Goal: Information Seeking & Learning: Learn about a topic

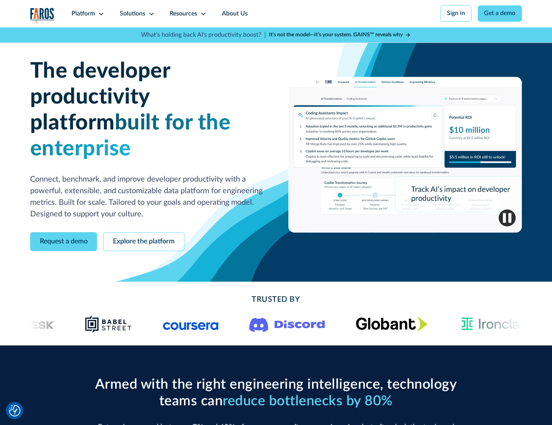
click at [100, 14] on icon at bounding box center [101, 14] width 6 height 6
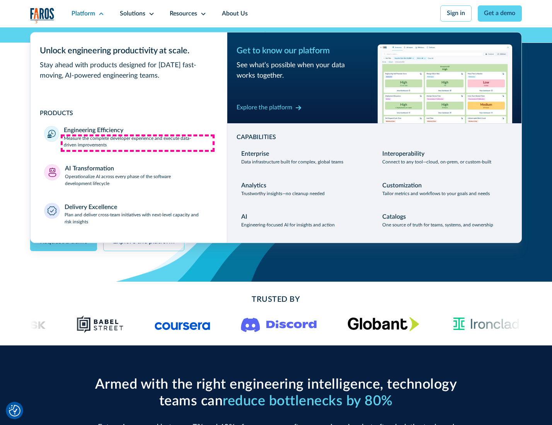
click at [138, 143] on p "Measure the complete developer experience and execute data-driven improvements" at bounding box center [138, 142] width 149 height 14
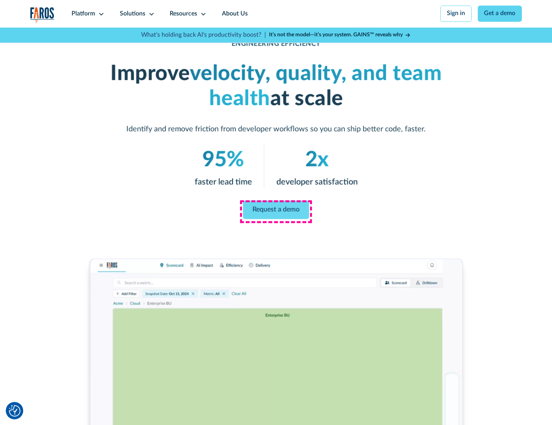
click at [275, 211] on link "Request a demo" at bounding box center [276, 210] width 66 height 19
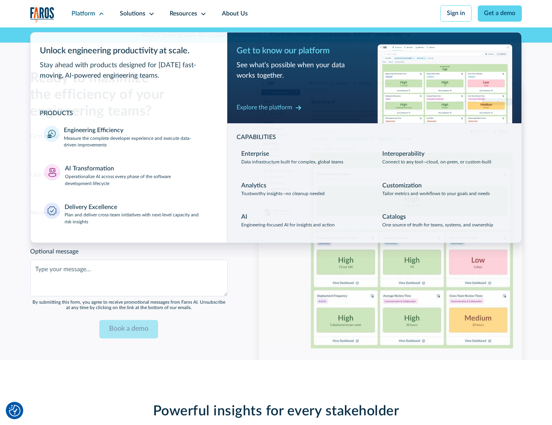
scroll to position [1682, 0]
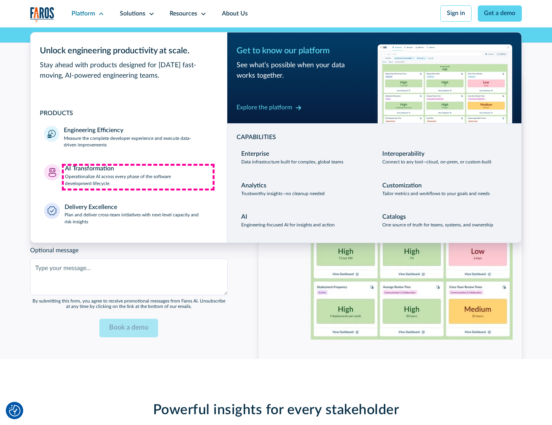
click at [138, 177] on p "Operationalize AI across every phase of the software development lifecycle" at bounding box center [139, 180] width 148 height 14
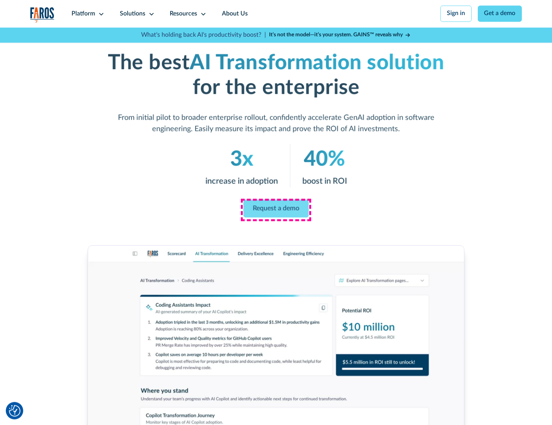
click at [275, 210] on link "Request a demo" at bounding box center [275, 208] width 65 height 18
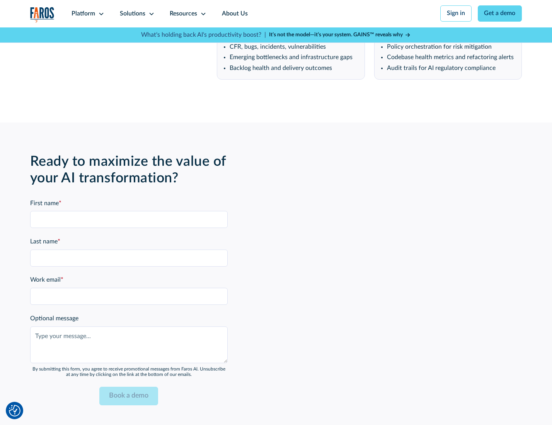
click at [87, 14] on div "Platform" at bounding box center [83, 13] width 24 height 9
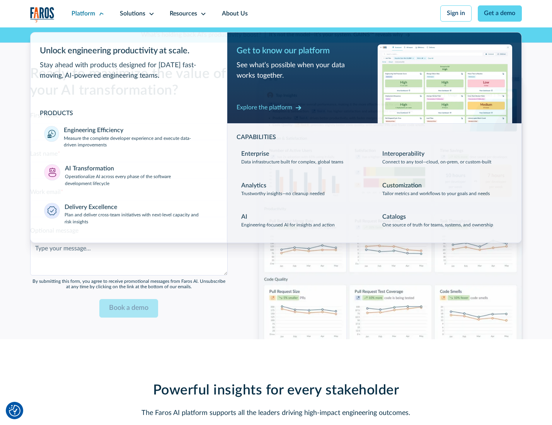
scroll to position [1868, 0]
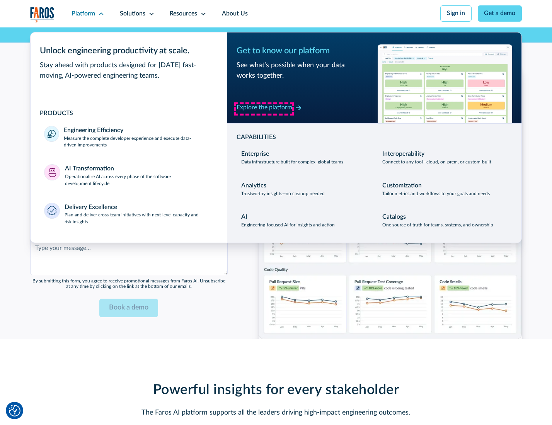
click at [264, 109] on div "Explore the platform" at bounding box center [264, 107] width 56 height 9
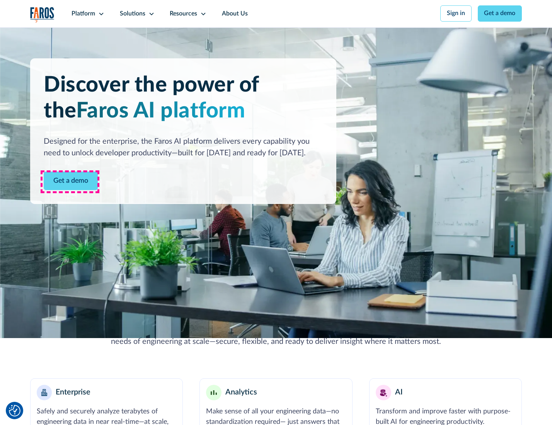
click at [70, 182] on link "Get a demo" at bounding box center [71, 181] width 54 height 19
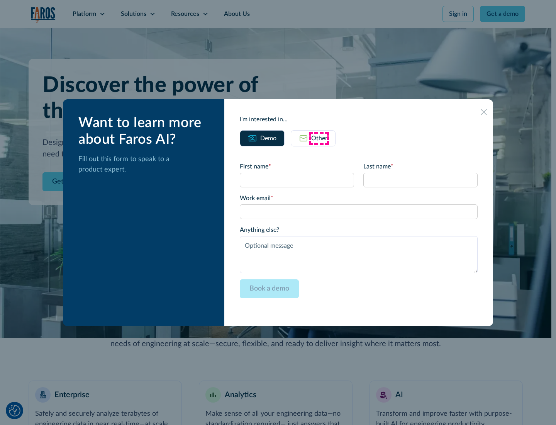
click at [319, 138] on div "Other" at bounding box center [319, 138] width 16 height 9
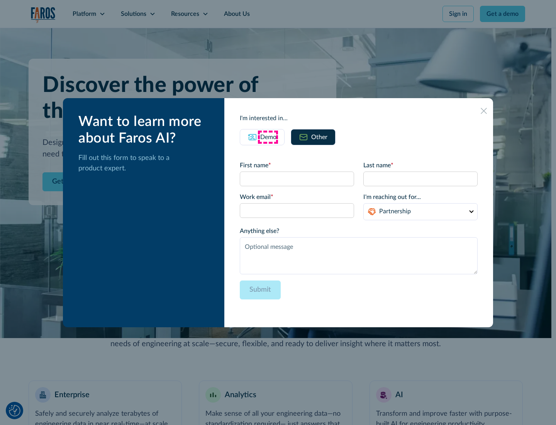
click at [268, 137] on div "Demo" at bounding box center [268, 137] width 16 height 9
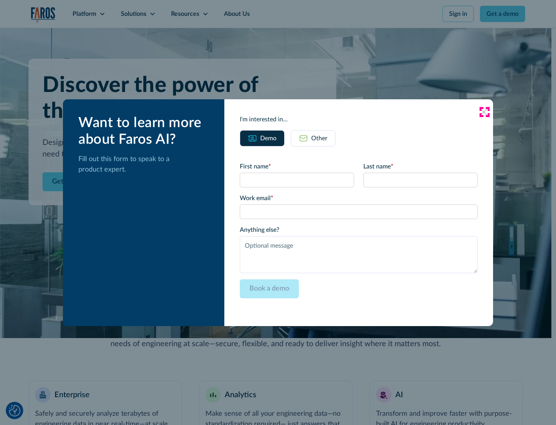
click at [485, 112] on icon at bounding box center [484, 112] width 6 height 6
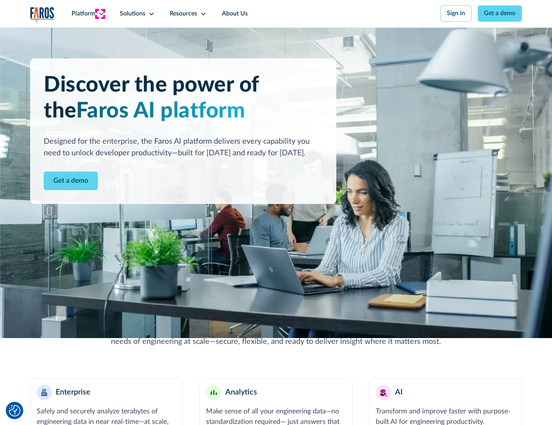
click at [100, 14] on icon at bounding box center [101, 14] width 6 height 6
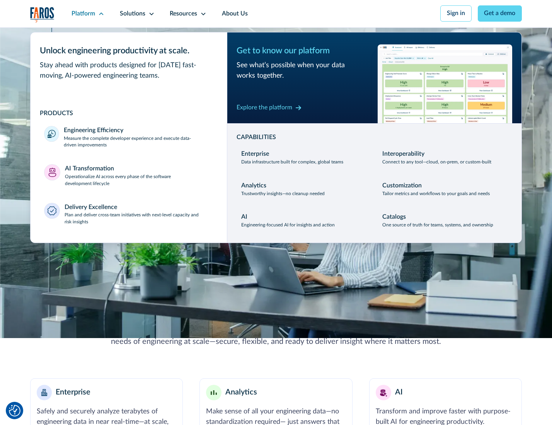
click at [138, 220] on p "Plan and deliver cross-team initiatives with next-level capacity and risk insig…" at bounding box center [139, 219] width 149 height 14
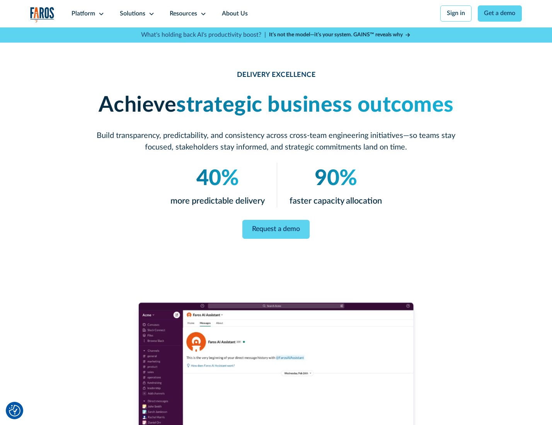
click at [150, 14] on icon at bounding box center [151, 14] width 6 height 6
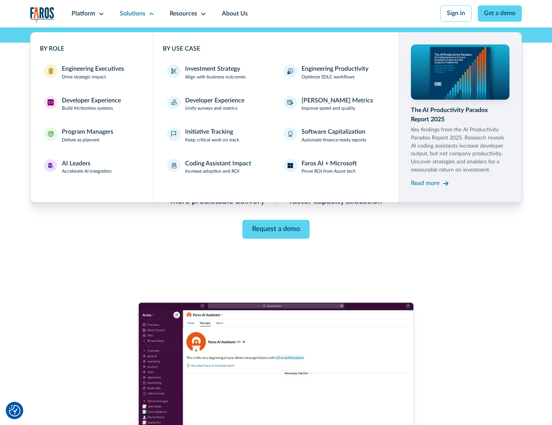
click at [90, 73] on div "Engineering Executives" at bounding box center [93, 69] width 62 height 9
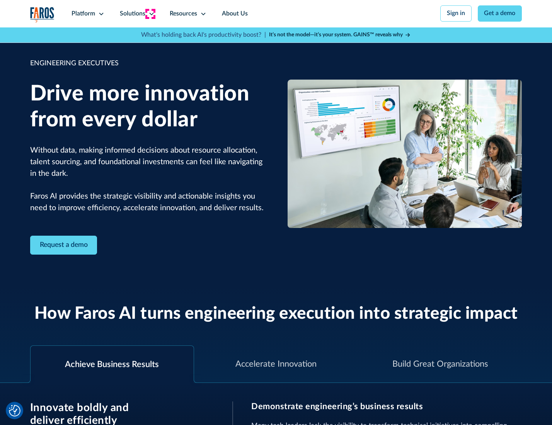
click at [150, 14] on icon at bounding box center [151, 14] width 6 height 6
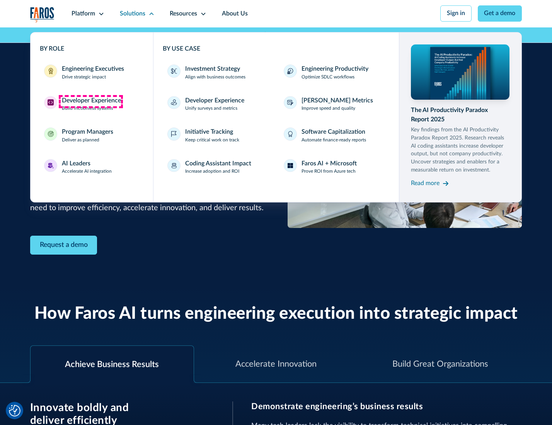
click at [90, 101] on div "Developer Experience" at bounding box center [91, 100] width 59 height 9
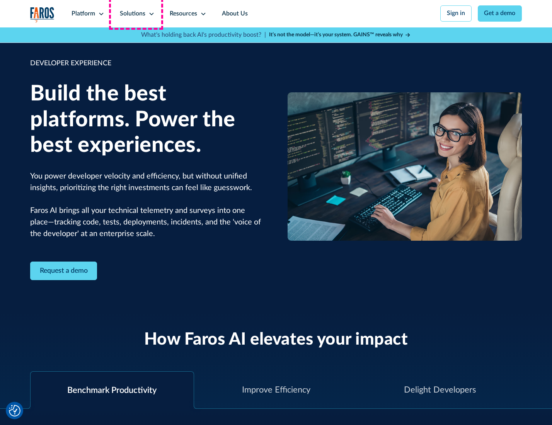
click at [136, 14] on div "Solutions" at bounding box center [133, 13] width 26 height 9
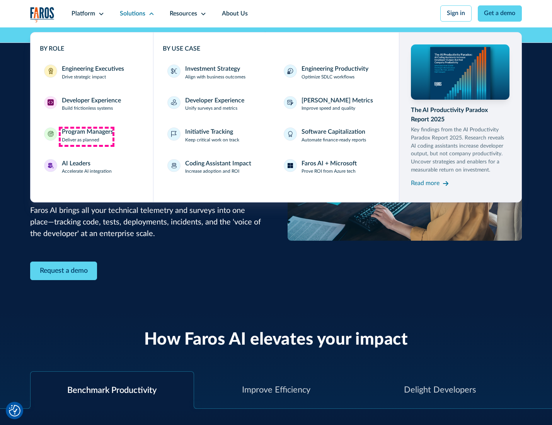
click at [86, 136] on div "Program Managers" at bounding box center [87, 132] width 51 height 9
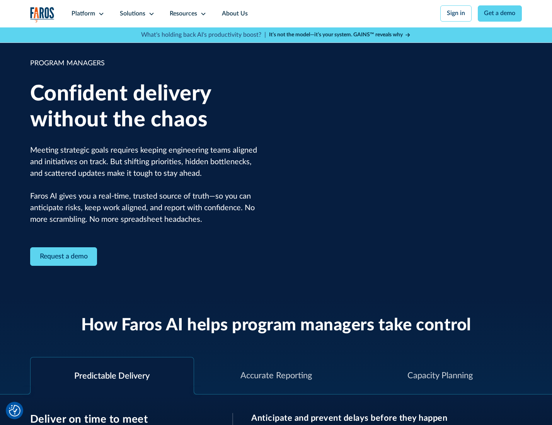
click at [150, 14] on icon at bounding box center [151, 14] width 6 height 6
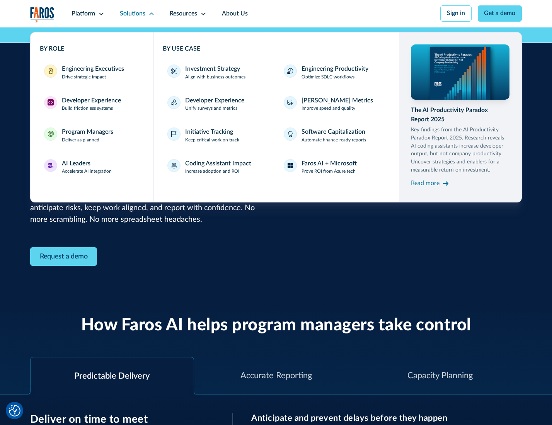
click at [86, 168] on div "AI Leaders" at bounding box center [76, 163] width 29 height 9
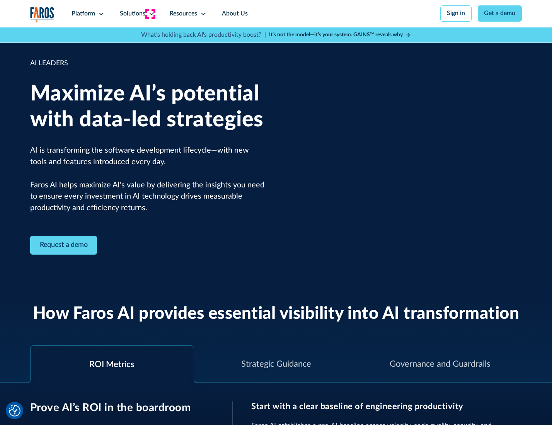
click at [150, 14] on icon at bounding box center [151, 14] width 6 height 6
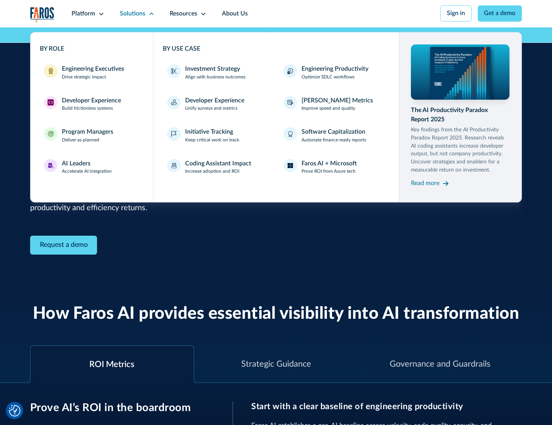
click at [212, 70] on div "Investment Strategy" at bounding box center [212, 69] width 55 height 9
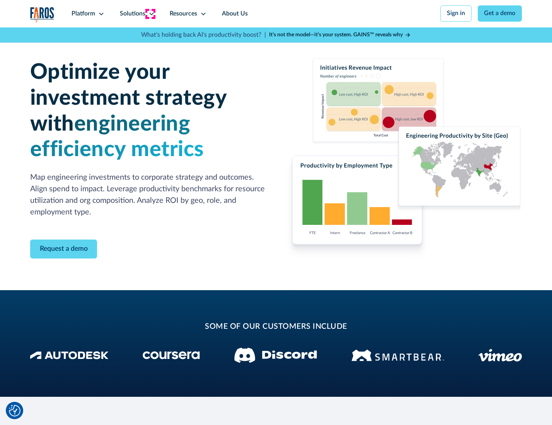
click at [150, 14] on icon at bounding box center [151, 14] width 6 height 6
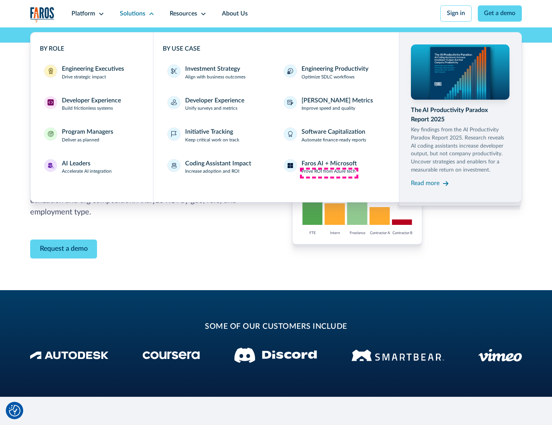
click at [329, 173] on p "Prove ROI from Azure tech" at bounding box center [328, 171] width 54 height 7
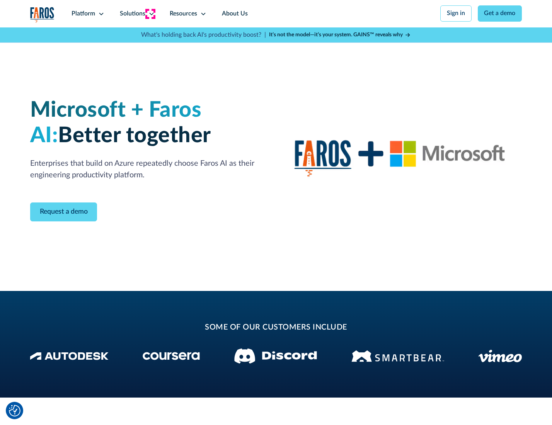
click at [150, 14] on icon at bounding box center [151, 14] width 6 height 6
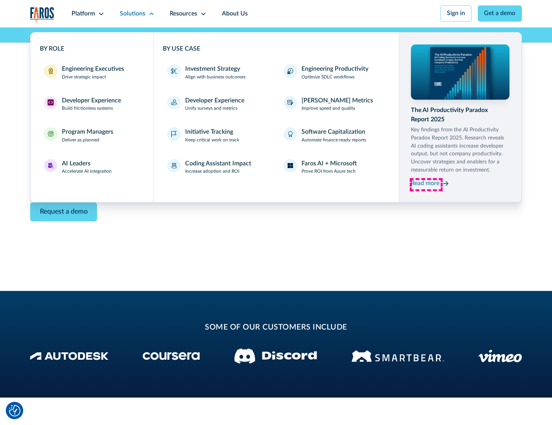
click at [426, 185] on div "Read more" at bounding box center [425, 183] width 29 height 9
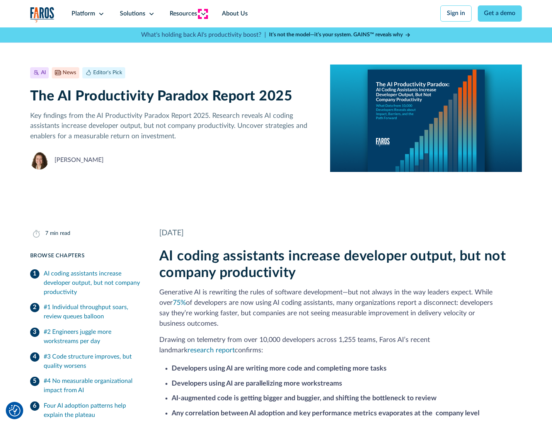
click at [202, 14] on icon at bounding box center [203, 14] width 6 height 6
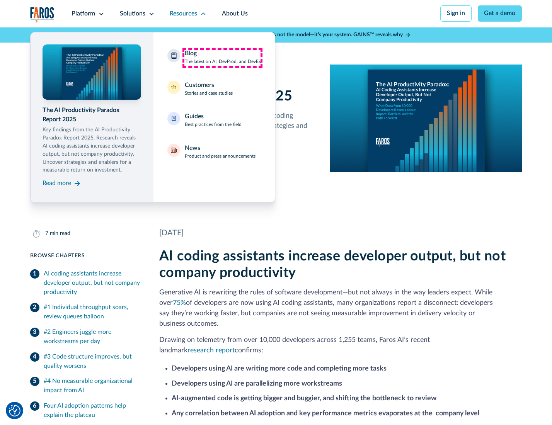
click at [222, 58] on div "Blog The latest on AI, DevProd, and DevEx" at bounding box center [223, 57] width 76 height 16
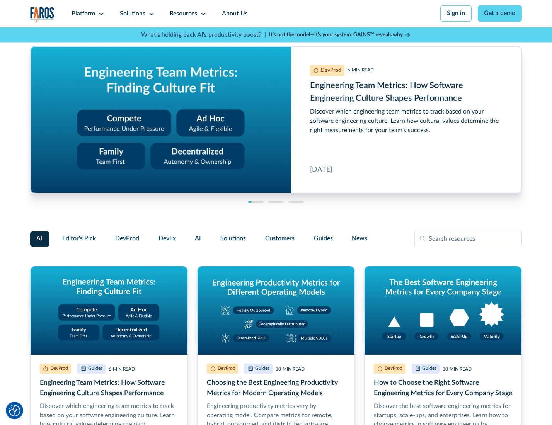
click at [500, 14] on link "Get a demo" at bounding box center [500, 13] width 44 height 16
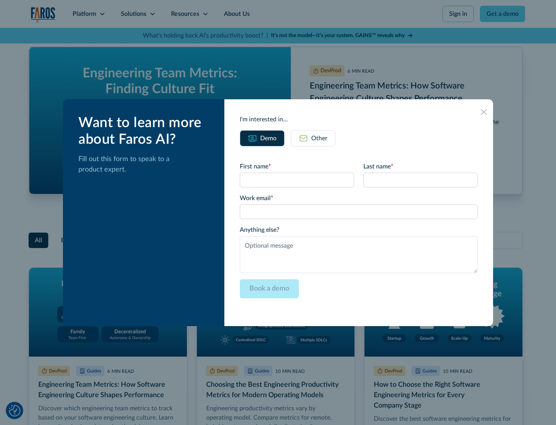
click at [313, 138] on div "Other" at bounding box center [319, 138] width 16 height 9
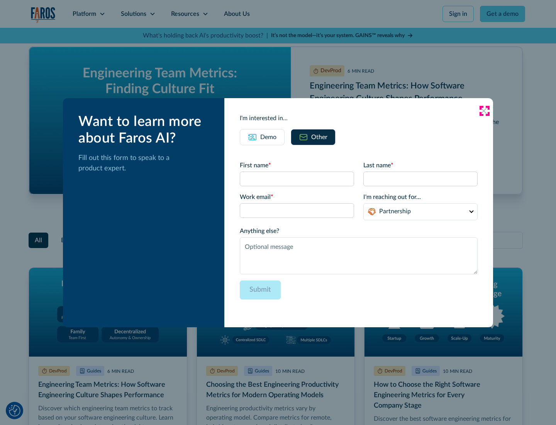
click at [485, 111] on icon at bounding box center [484, 111] width 6 height 6
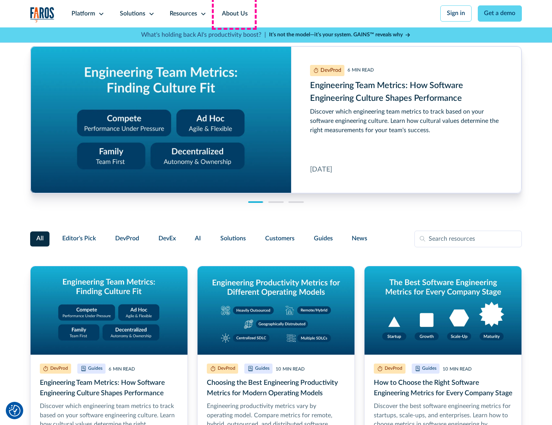
click at [234, 14] on link "About Us" at bounding box center [234, 13] width 41 height 27
